Goal: Task Accomplishment & Management: Manage account settings

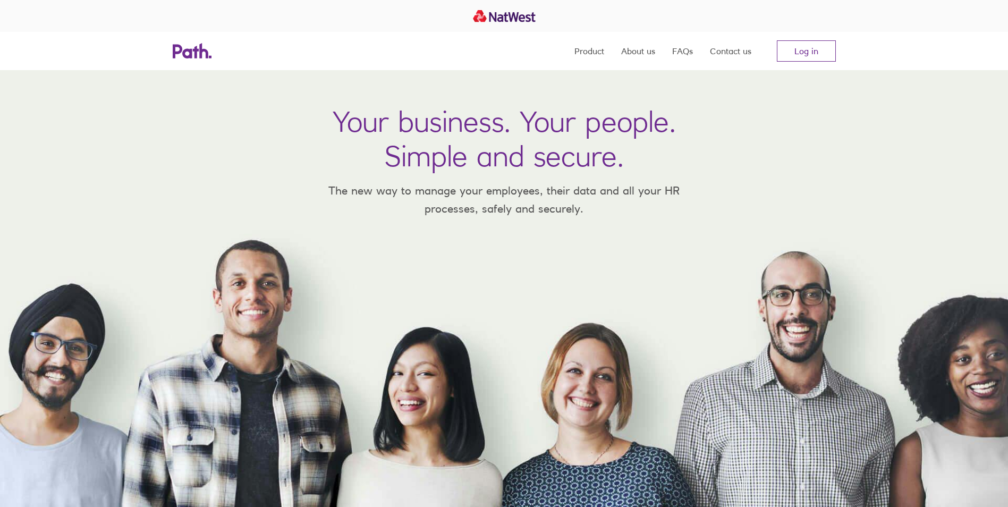
click at [799, 63] on nav "Product About us FAQs Contact us Log in" at bounding box center [704, 51] width 261 height 38
click at [801, 47] on link "Log in" at bounding box center [806, 50] width 59 height 21
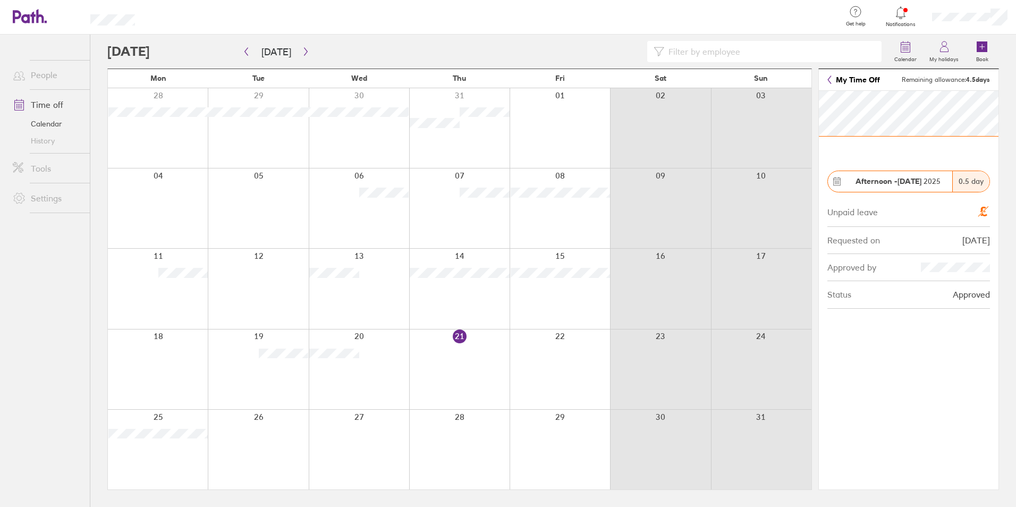
click at [831, 85] on header "My Time Off Remaining allowance: 4.5 days" at bounding box center [909, 80] width 180 height 22
click at [832, 81] on link "My Time Off" at bounding box center [853, 79] width 53 height 9
click at [269, 272] on div at bounding box center [258, 289] width 100 height 80
click at [480, 198] on div at bounding box center [459, 208] width 100 height 80
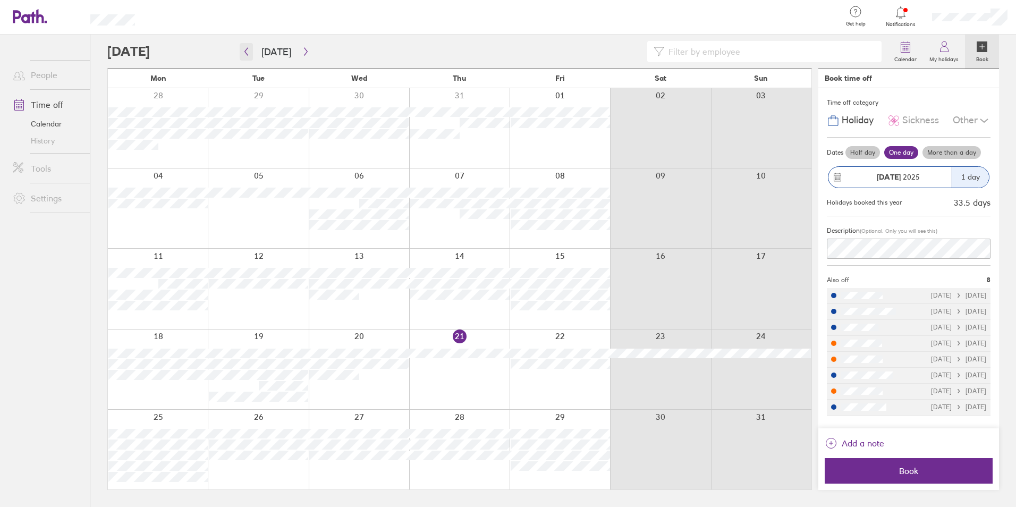
click at [242, 53] on icon "button" at bounding box center [246, 51] width 8 height 9
click at [307, 52] on button "button" at bounding box center [305, 52] width 13 height 18
